Goal: Check status: Check status

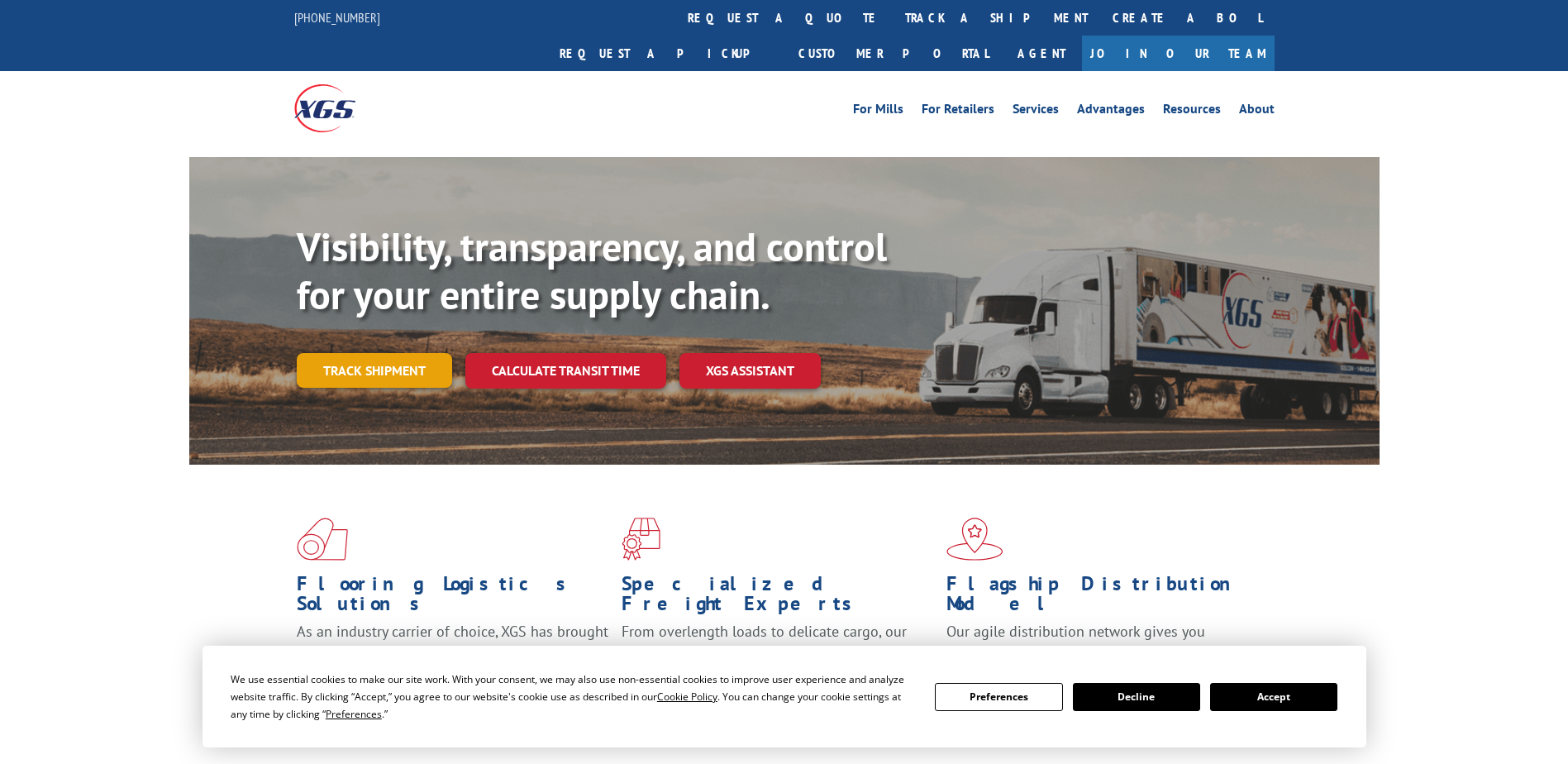
click at [383, 353] on link "Track shipment" at bounding box center [374, 370] width 155 height 35
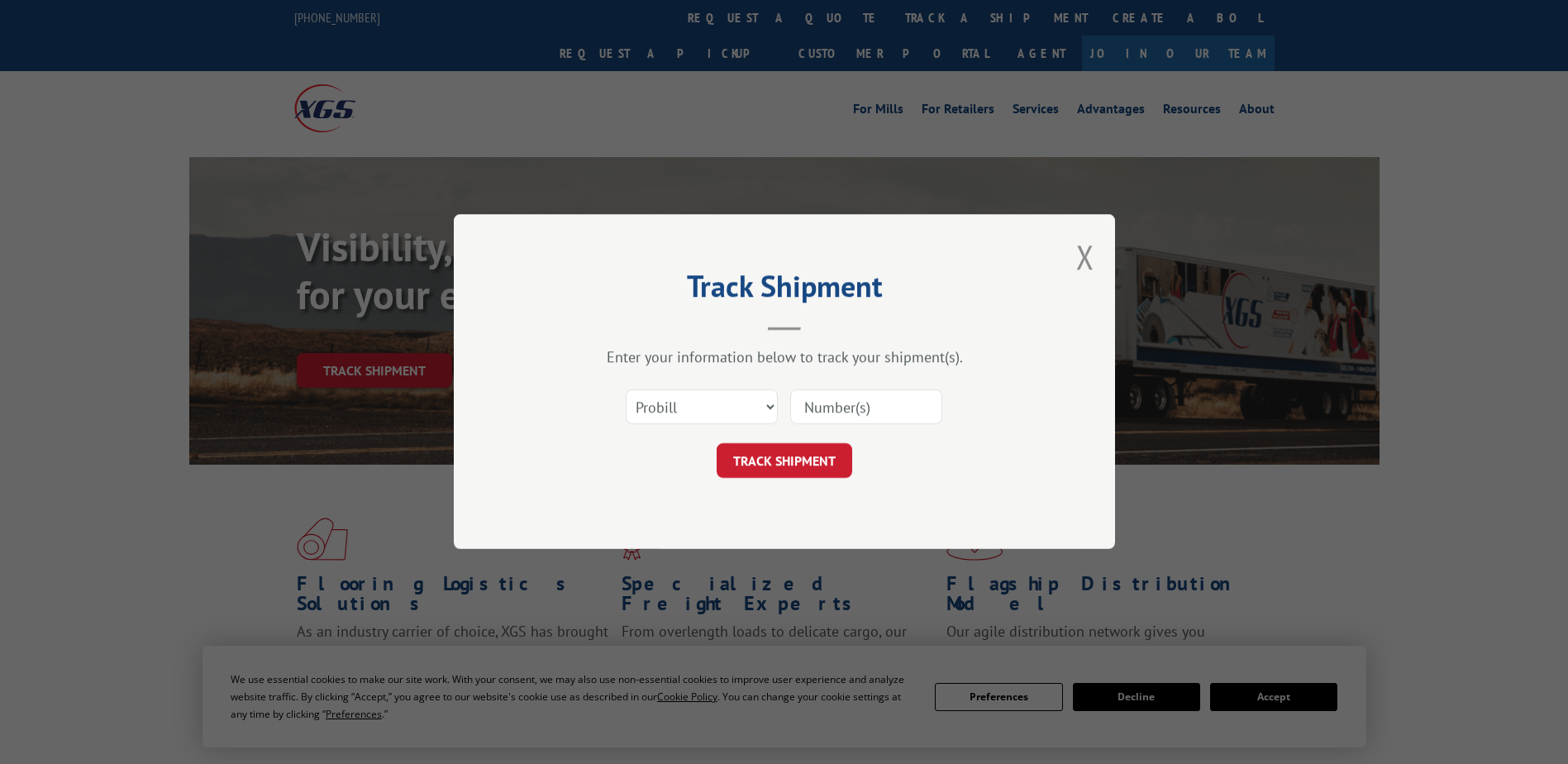
click at [877, 417] on input at bounding box center [866, 408] width 152 height 35
click at [739, 412] on select "Select category... Probill BOL PO" at bounding box center [701, 408] width 152 height 35
select select "bol"
click at [626, 391] on select "Select category... Probill BOL PO" at bounding box center [701, 408] width 152 height 35
click at [867, 411] on input at bounding box center [866, 408] width 152 height 35
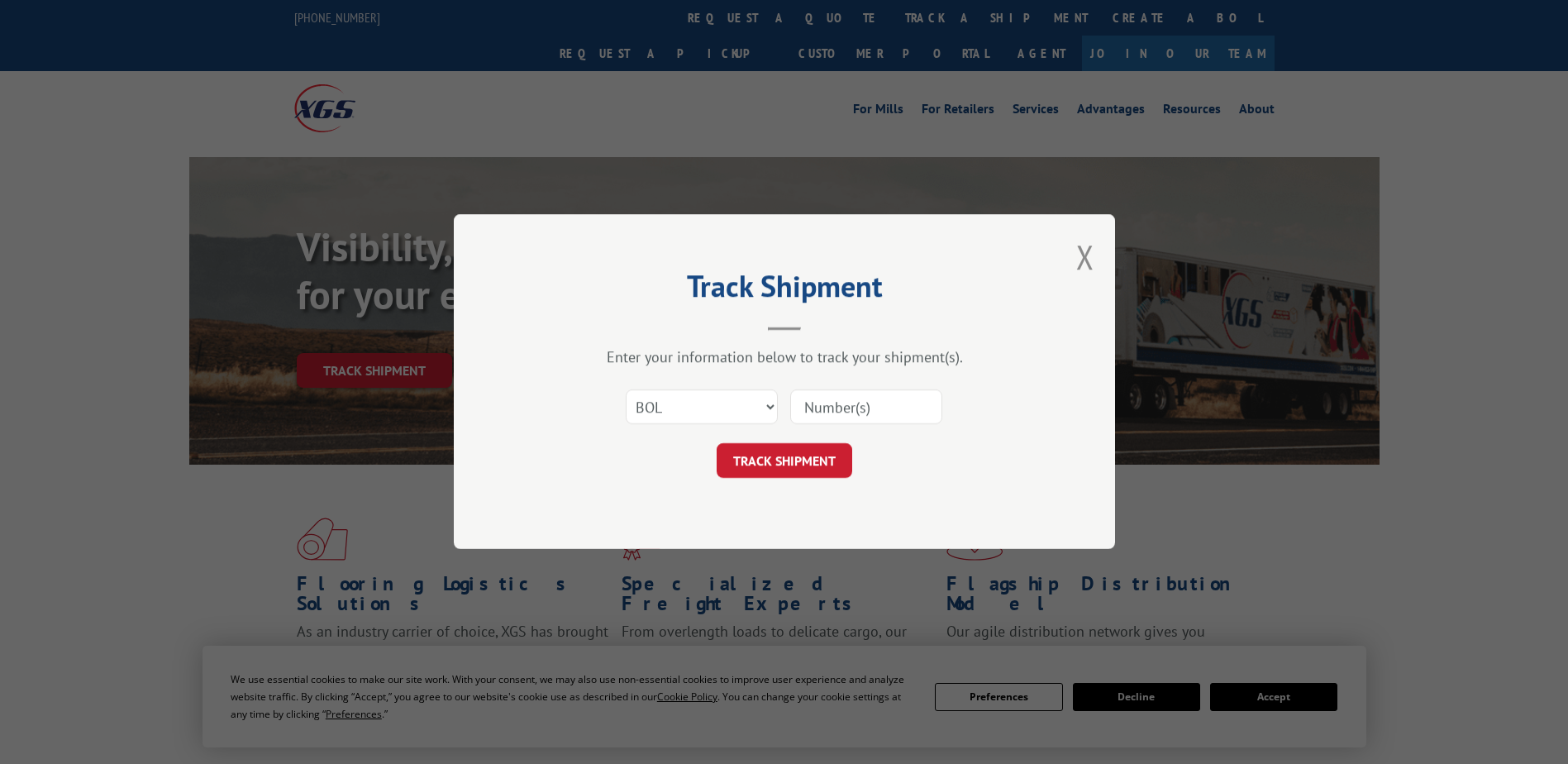
paste input "2874778"
type input "2874778"
click at [813, 463] on button "TRACK SHIPMENT" at bounding box center [784, 462] width 135 height 35
